Goal: Navigation & Orientation: Find specific page/section

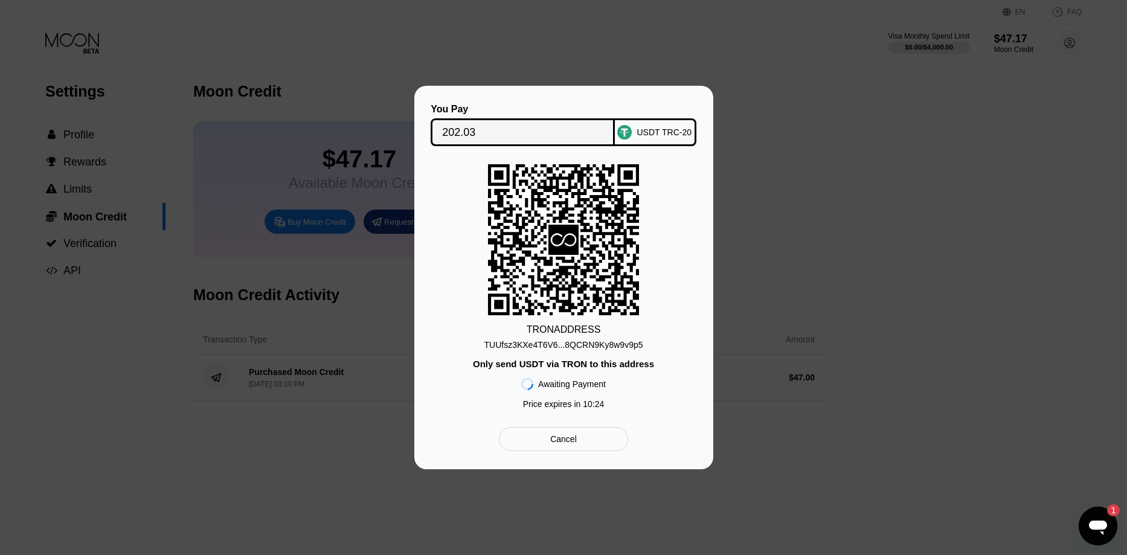
scroll to position [138, 0]
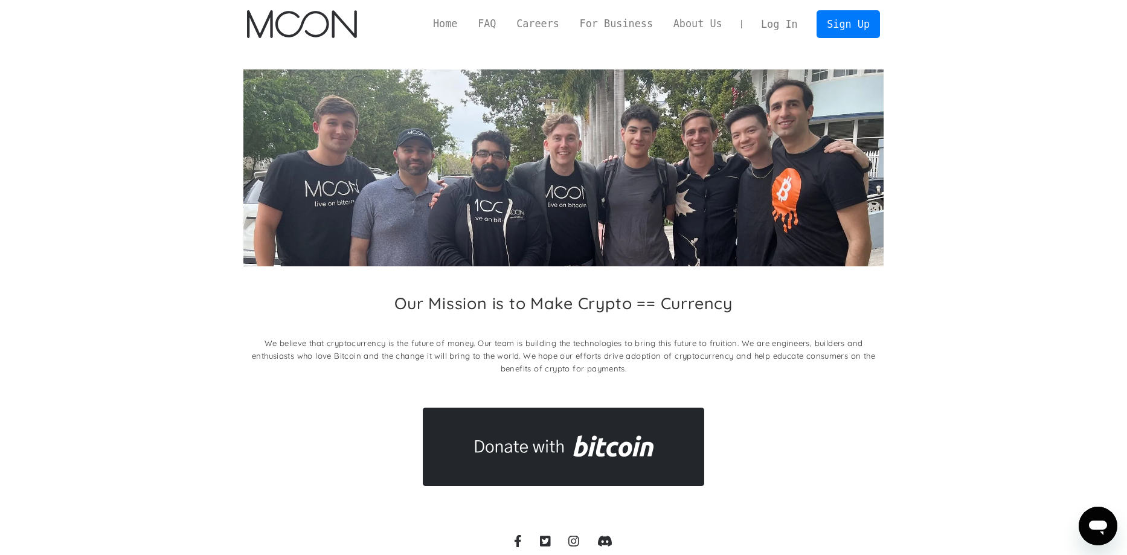
click at [779, 28] on link "Log In" at bounding box center [779, 24] width 57 height 27
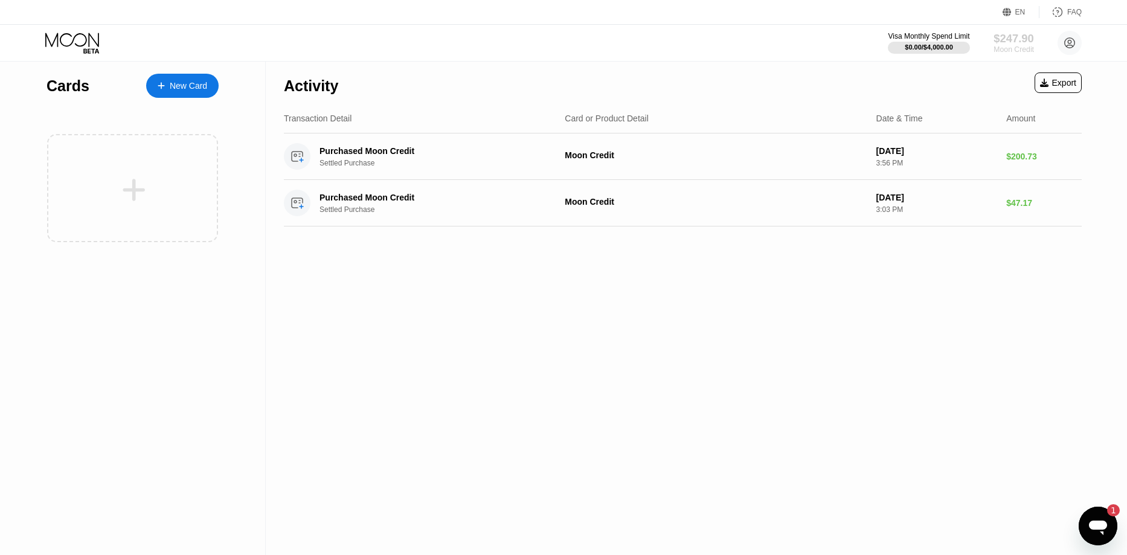
click at [1004, 47] on div "Moon Credit" at bounding box center [1014, 49] width 40 height 8
